Goal: Task Accomplishment & Management: Complete application form

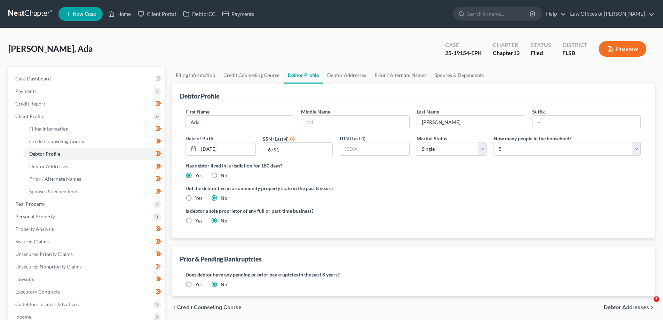
select select "0"
select select "4"
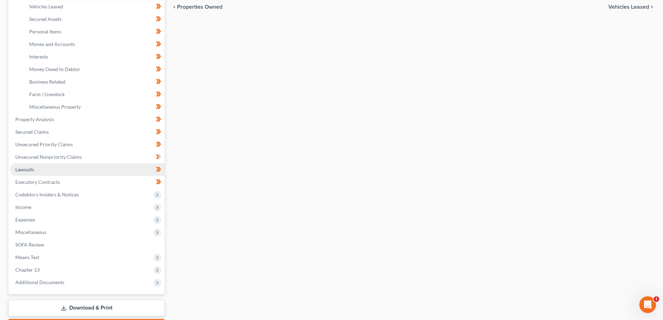
scroll to position [174, 0]
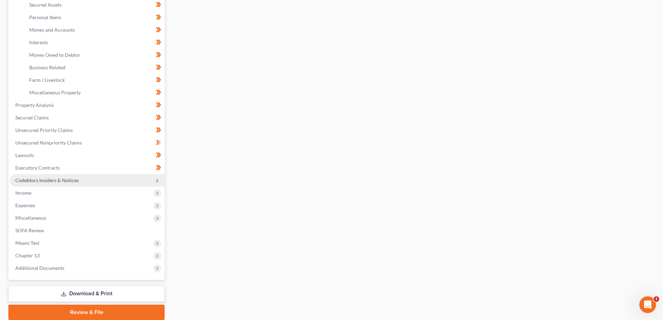
click at [84, 182] on span "Codebtors Insiders & Notices" at bounding box center [87, 180] width 155 height 13
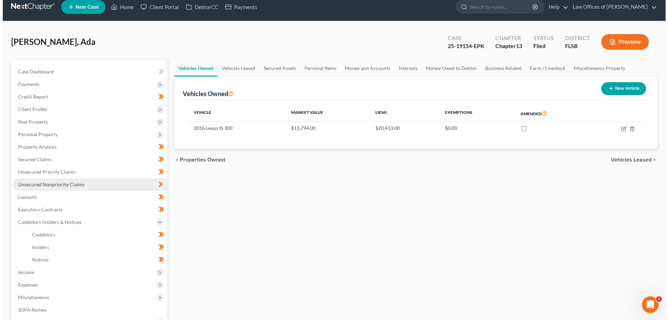
scroll to position [0, 0]
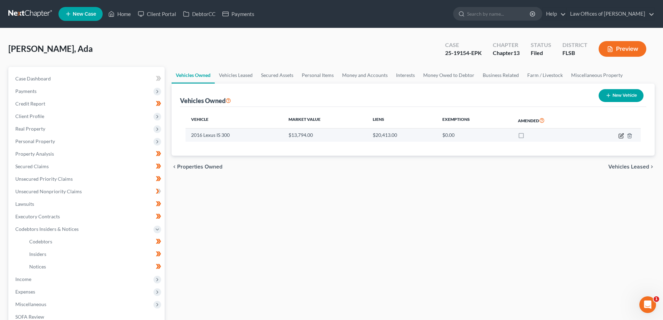
click at [621, 138] on icon "button" at bounding box center [621, 136] width 6 height 6
select select "0"
select select "10"
select select "2"
select select "0"
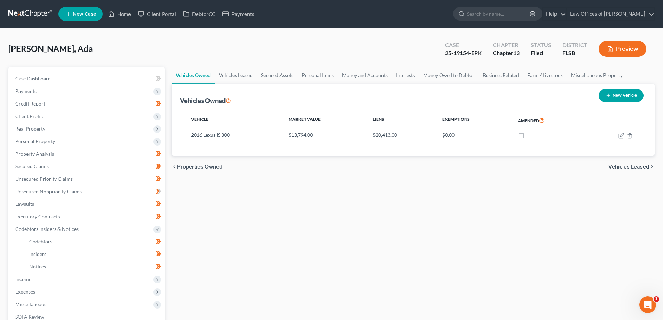
select select "42"
select select "0"
select select "4"
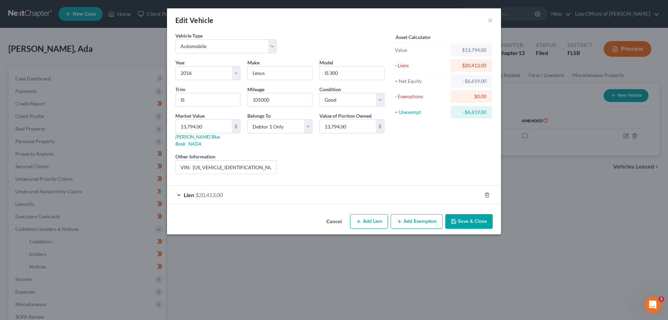
click at [199, 191] on span "$20,413.00" at bounding box center [209, 194] width 27 height 7
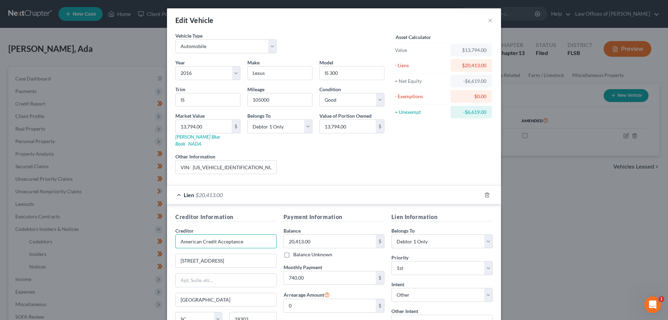
click at [246, 235] on input "American Credit Acceptance" at bounding box center [225, 241] width 101 height 14
drag, startPoint x: 233, startPoint y: 233, endPoint x: 146, endPoint y: 240, distance: 86.9
click at [146, 237] on div "Edit Vehicle × Vehicle Type Select Automobile Truck Trailer Watercraft Aircraft…" at bounding box center [334, 160] width 668 height 320
click at [94, 178] on div "Edit Vehicle × Vehicle Type Select Automobile Truck Trailer Watercraft Aircraft…" at bounding box center [334, 160] width 668 height 320
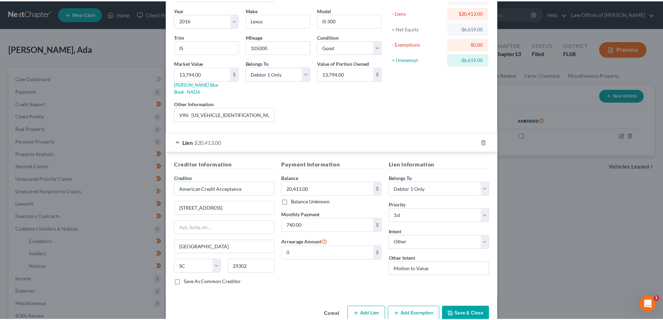
scroll to position [61, 0]
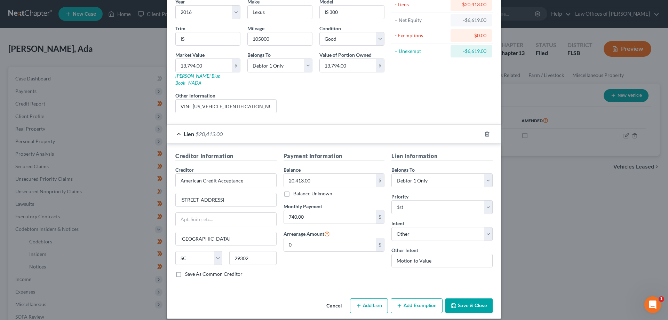
click at [76, 305] on div "Edit Vehicle × Vehicle Type Select Automobile Truck Trailer Watercraft Aircraft…" at bounding box center [334, 160] width 668 height 320
click at [331, 299] on button "Cancel" at bounding box center [334, 306] width 26 height 14
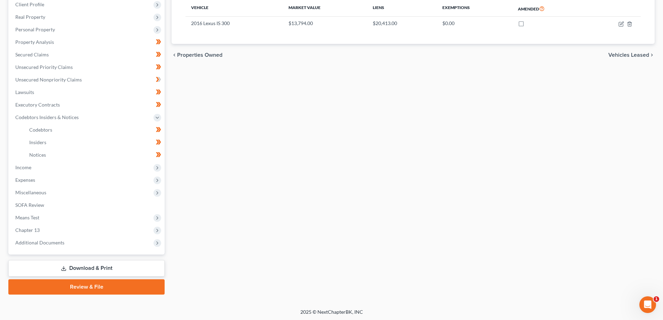
scroll to position [113, 0]
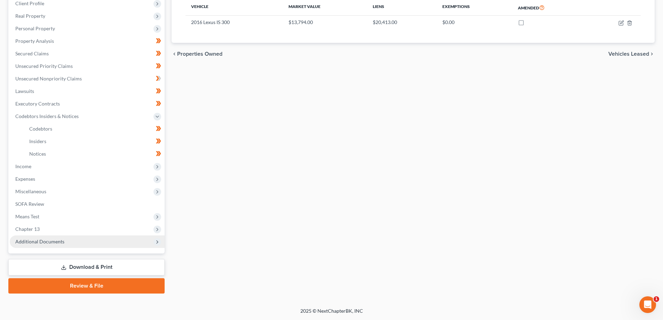
click at [37, 241] on span "Additional Documents" at bounding box center [39, 241] width 49 height 6
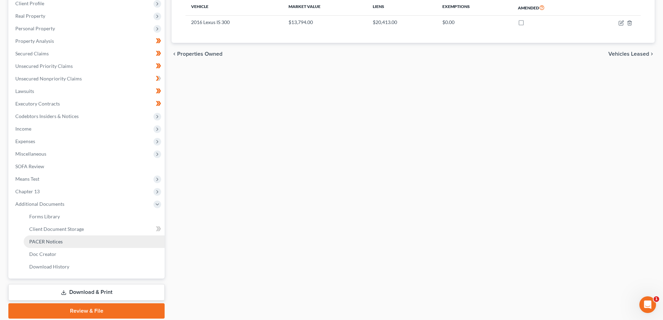
click at [43, 241] on span "PACER Notices" at bounding box center [45, 241] width 33 height 6
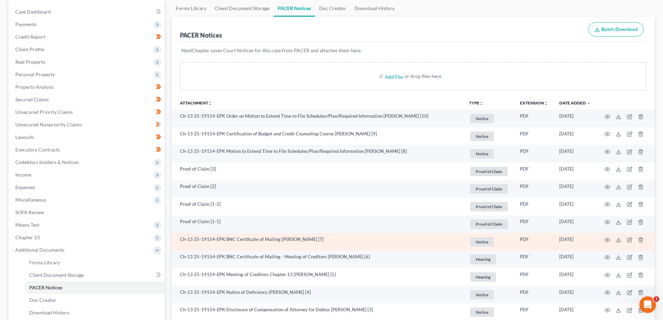
scroll to position [70, 0]
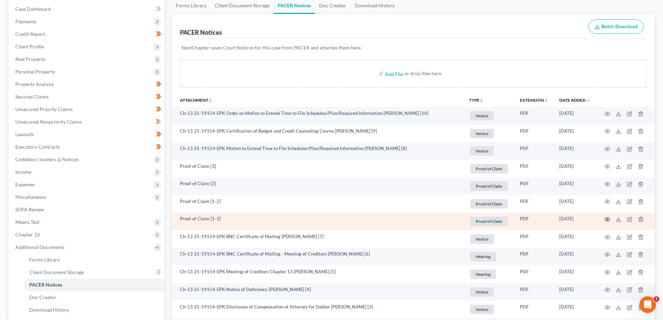
click at [607, 219] on circle "button" at bounding box center [606, 218] width 1 height 1
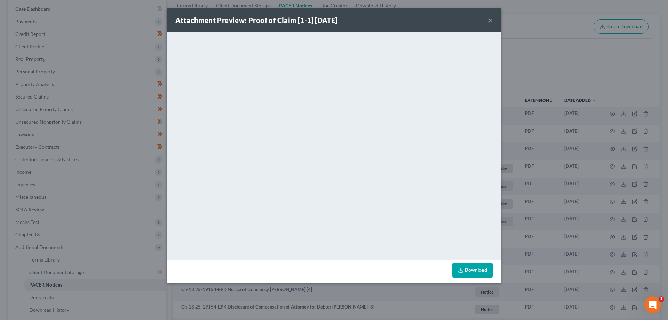
click at [491, 19] on button "×" at bounding box center [490, 20] width 5 height 8
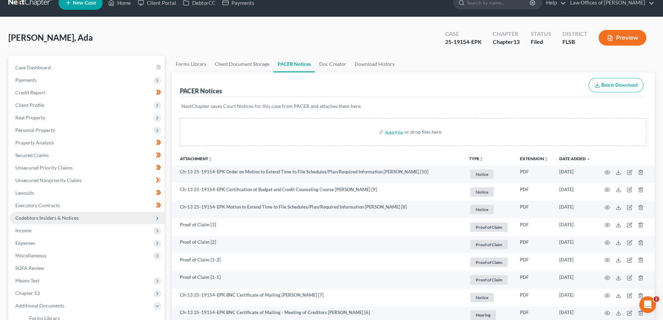
scroll to position [0, 0]
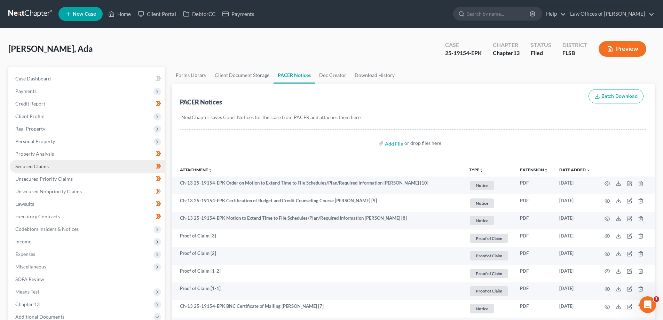
click at [48, 163] on span "Secured Claims" at bounding box center [31, 166] width 33 height 6
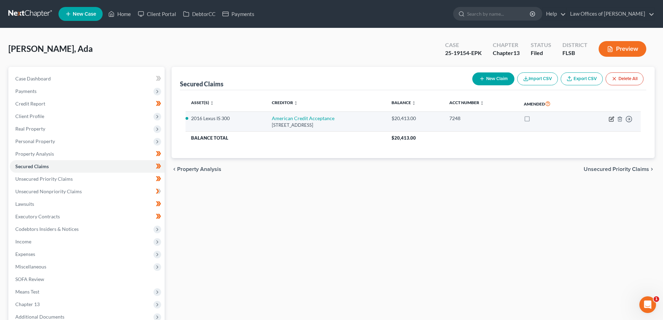
click at [612, 119] on icon "button" at bounding box center [611, 119] width 6 height 6
select select "42"
select select "2"
select select "4"
select select "0"
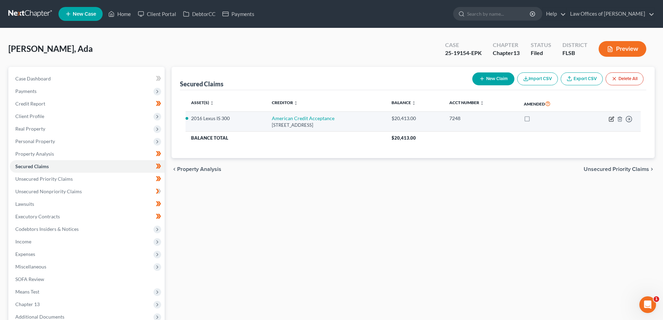
select select "0"
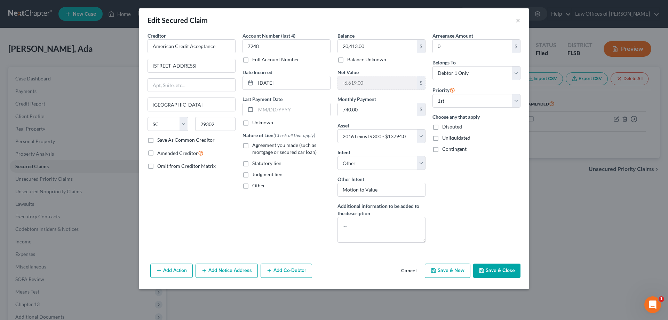
click at [35, 137] on div "Edit Secured Claim × Creditor * American Credit Acceptance [GEOGRAPHIC_DATA] [U…" at bounding box center [334, 160] width 668 height 320
click at [520, 18] on button "×" at bounding box center [518, 20] width 5 height 8
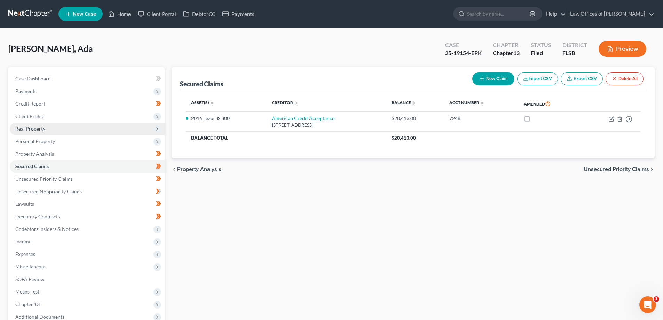
click at [50, 132] on span "Real Property" at bounding box center [87, 128] width 155 height 13
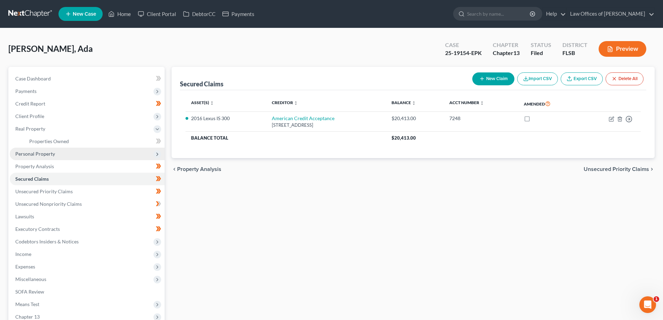
click at [42, 156] on span "Personal Property" at bounding box center [35, 154] width 40 height 6
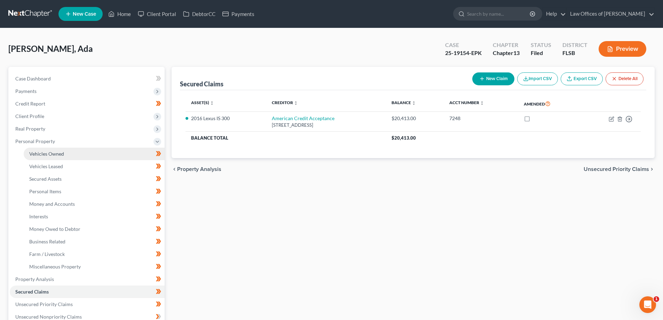
click at [48, 150] on link "Vehicles Owned" at bounding box center [94, 153] width 141 height 13
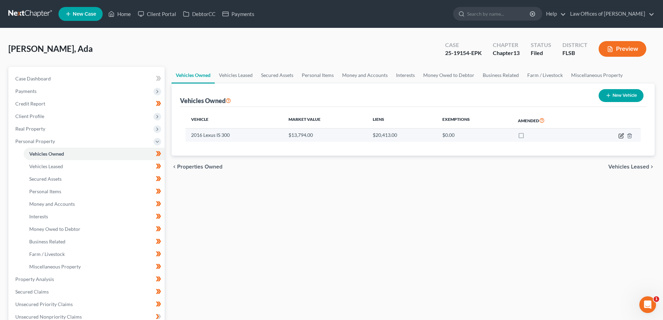
click at [621, 136] on icon "button" at bounding box center [621, 134] width 3 height 3
select select "0"
select select "10"
select select "2"
select select "0"
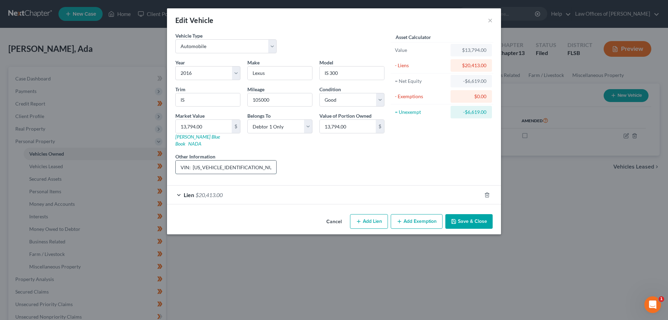
click at [220, 160] on input "VIN: [US_VEHICLE_IDENTIFICATION_NUMBER]" at bounding box center [226, 166] width 101 height 13
click at [490, 20] on button "×" at bounding box center [490, 20] width 5 height 8
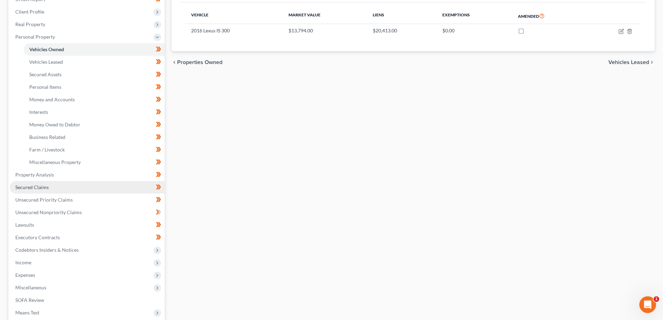
click at [63, 184] on link "Secured Claims" at bounding box center [87, 187] width 155 height 13
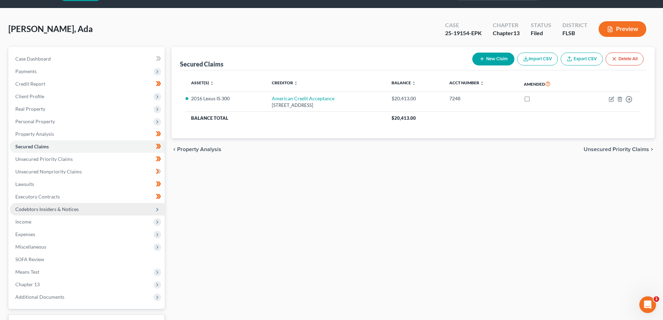
scroll to position [75, 0]
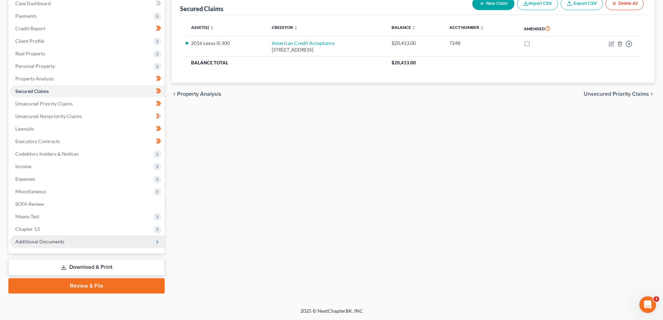
click at [56, 243] on span "Additional Documents" at bounding box center [39, 241] width 49 height 6
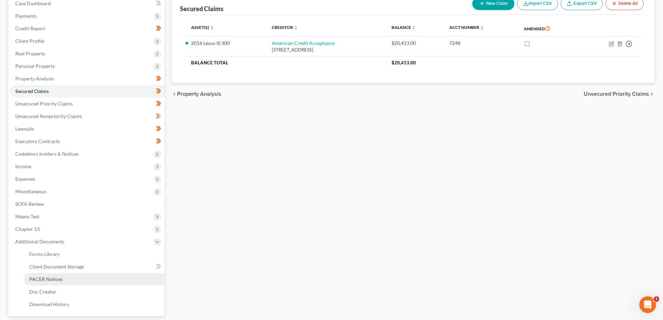
click at [57, 280] on span "PACER Notices" at bounding box center [45, 279] width 33 height 6
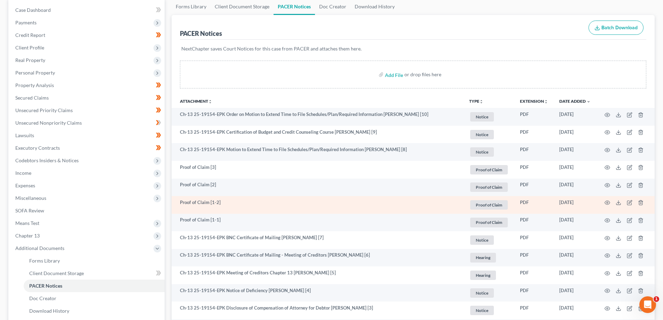
scroll to position [70, 0]
click at [606, 202] on circle "button" at bounding box center [606, 201] width 1 height 1
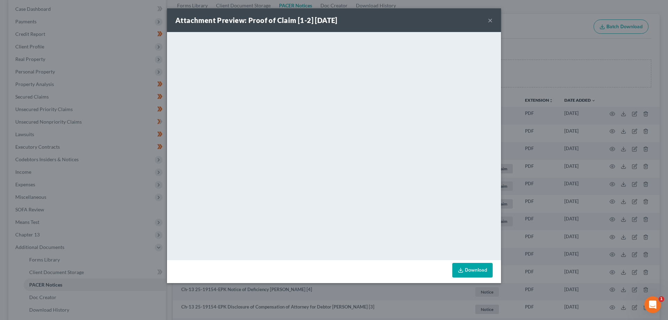
click at [490, 18] on button "×" at bounding box center [490, 20] width 5 height 8
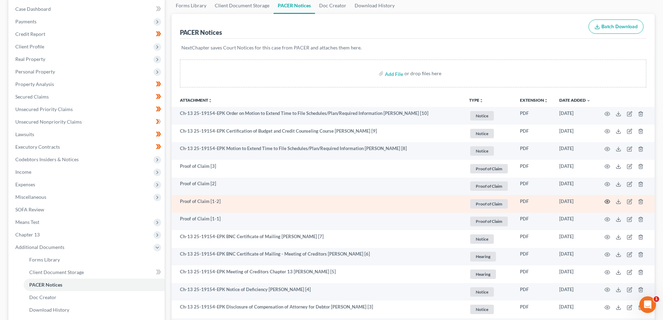
click at [606, 201] on icon "button" at bounding box center [607, 202] width 6 height 6
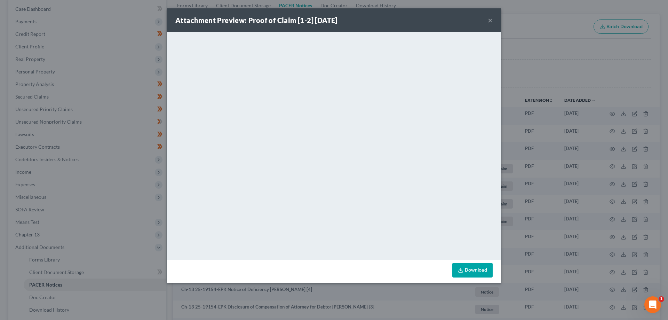
click at [74, 102] on div "Attachment Preview: Proof of Claim [1-2] [DATE] × <object ng-attr-data='[URL][D…" at bounding box center [334, 160] width 668 height 320
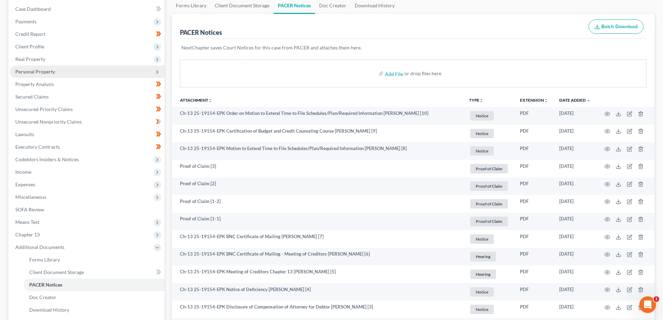
click at [46, 72] on span "Personal Property" at bounding box center [35, 72] width 40 height 6
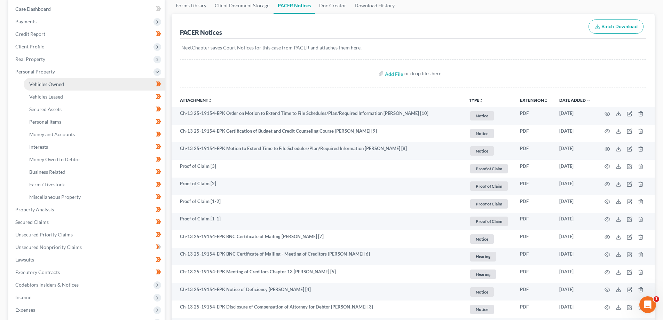
click at [82, 85] on link "Vehicles Owned" at bounding box center [94, 84] width 141 height 13
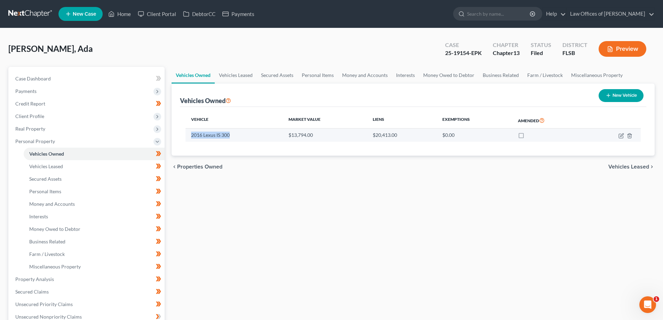
drag, startPoint x: 234, startPoint y: 136, endPoint x: 190, endPoint y: 138, distance: 43.6
click at [190, 138] on td "2016 Lexus IS 300" at bounding box center [233, 134] width 97 height 13
copy td "2016 Lexus IS 300"
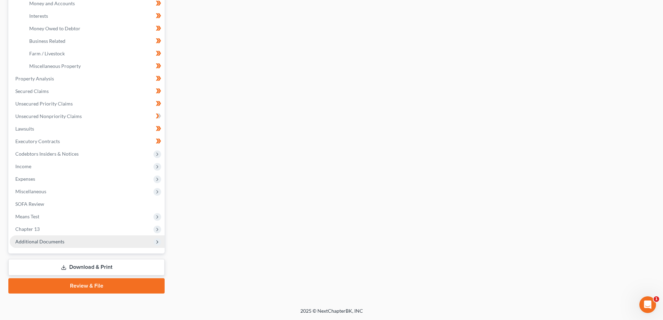
click at [55, 241] on span "Additional Documents" at bounding box center [39, 241] width 49 height 6
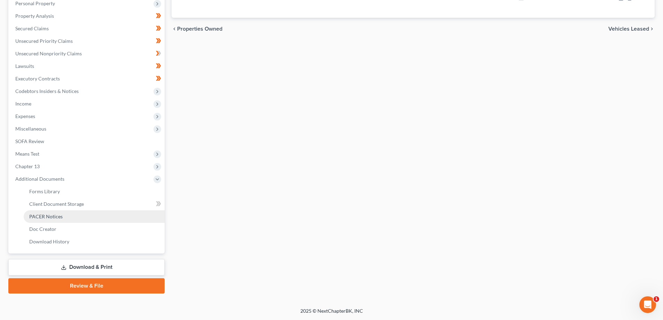
click at [47, 214] on span "PACER Notices" at bounding box center [45, 216] width 33 height 6
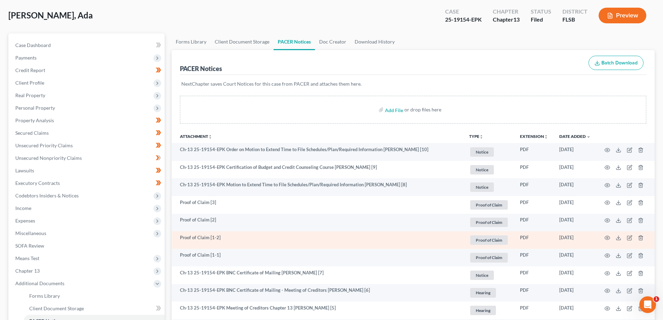
scroll to position [35, 0]
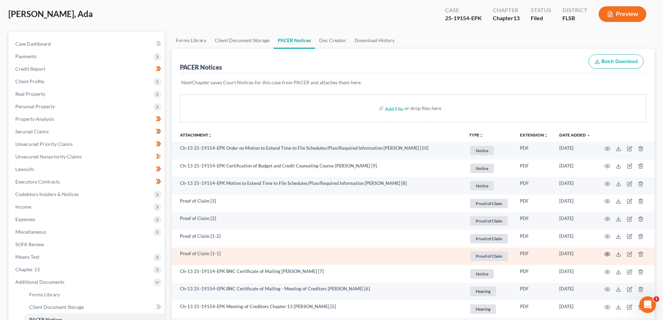
click at [606, 252] on icon "button" at bounding box center [607, 254] width 6 height 6
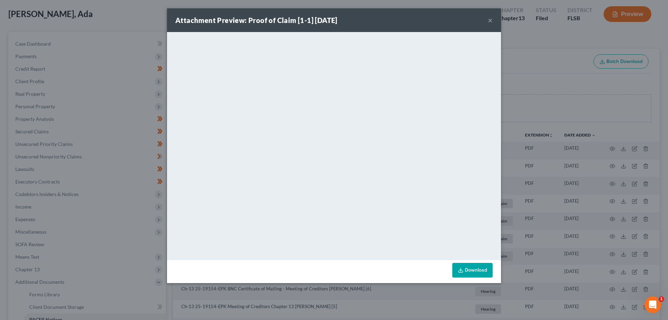
click at [143, 160] on div "Attachment Preview: Proof of Claim [1-1] [DATE] × <object ng-attr-data='[URL][D…" at bounding box center [334, 160] width 668 height 320
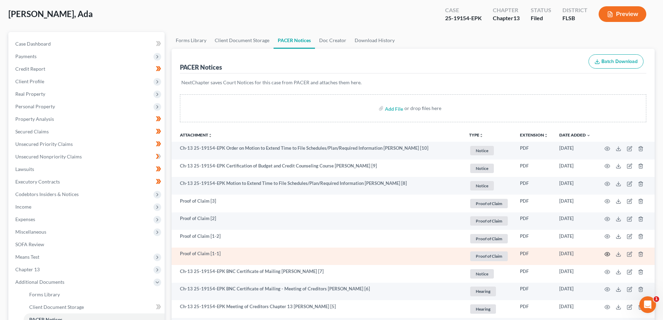
click at [606, 252] on icon "button" at bounding box center [607, 254] width 6 height 6
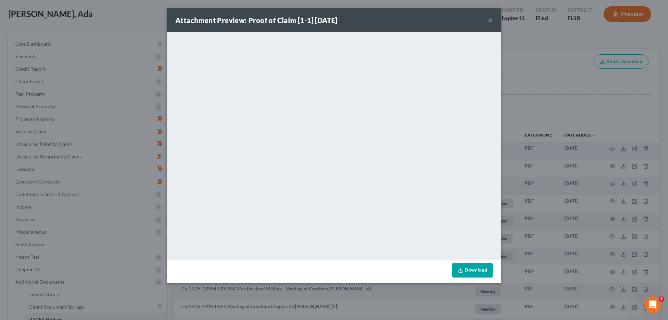
drag, startPoint x: 557, startPoint y: 87, endPoint x: 524, endPoint y: 105, distance: 37.5
click at [557, 88] on div "Attachment Preview: Proof of Claim [1-1] [DATE] × <object ng-attr-data='[URL][D…" at bounding box center [334, 160] width 668 height 320
